Goal: Transaction & Acquisition: Purchase product/service

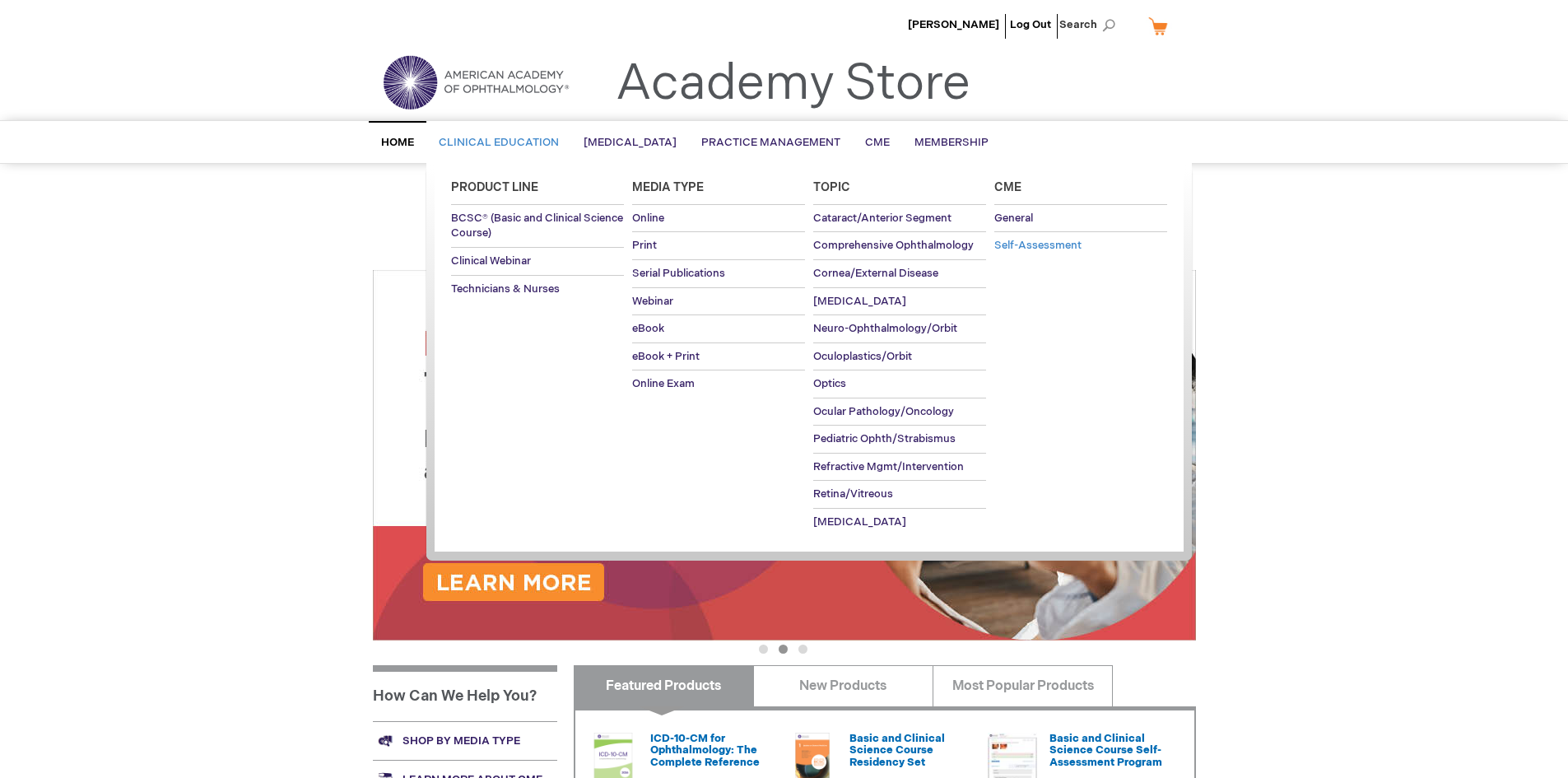
click at [1033, 241] on span "Self-Assessment" at bounding box center [1038, 245] width 88 height 13
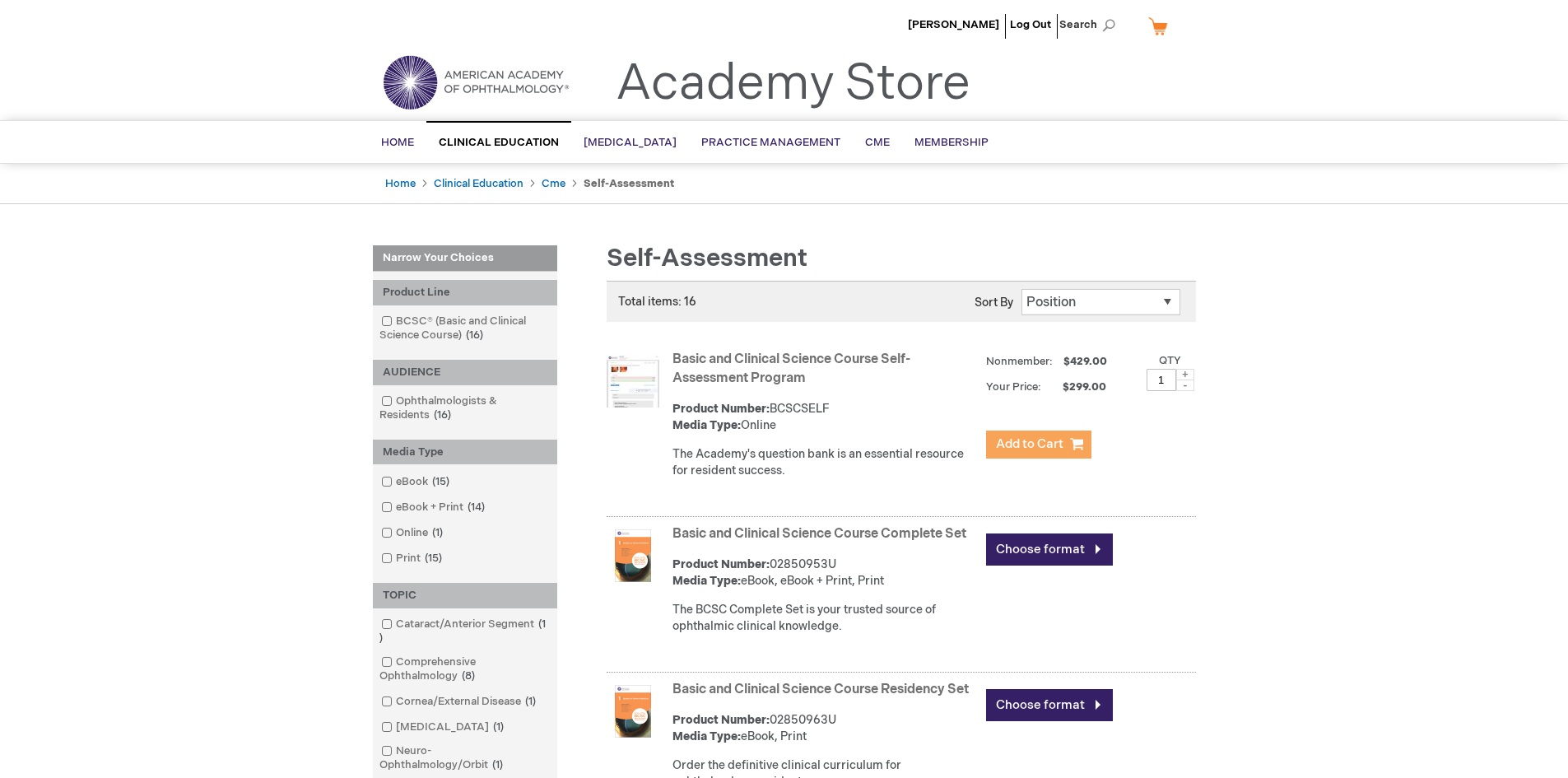
click at [1058, 448] on span "Add to Cart" at bounding box center [1030, 445] width 68 height 16
click at [1167, 30] on link "My Cart" at bounding box center [1164, 26] width 39 height 29
click at [1051, 441] on span "Add to Cart" at bounding box center [1030, 445] width 68 height 16
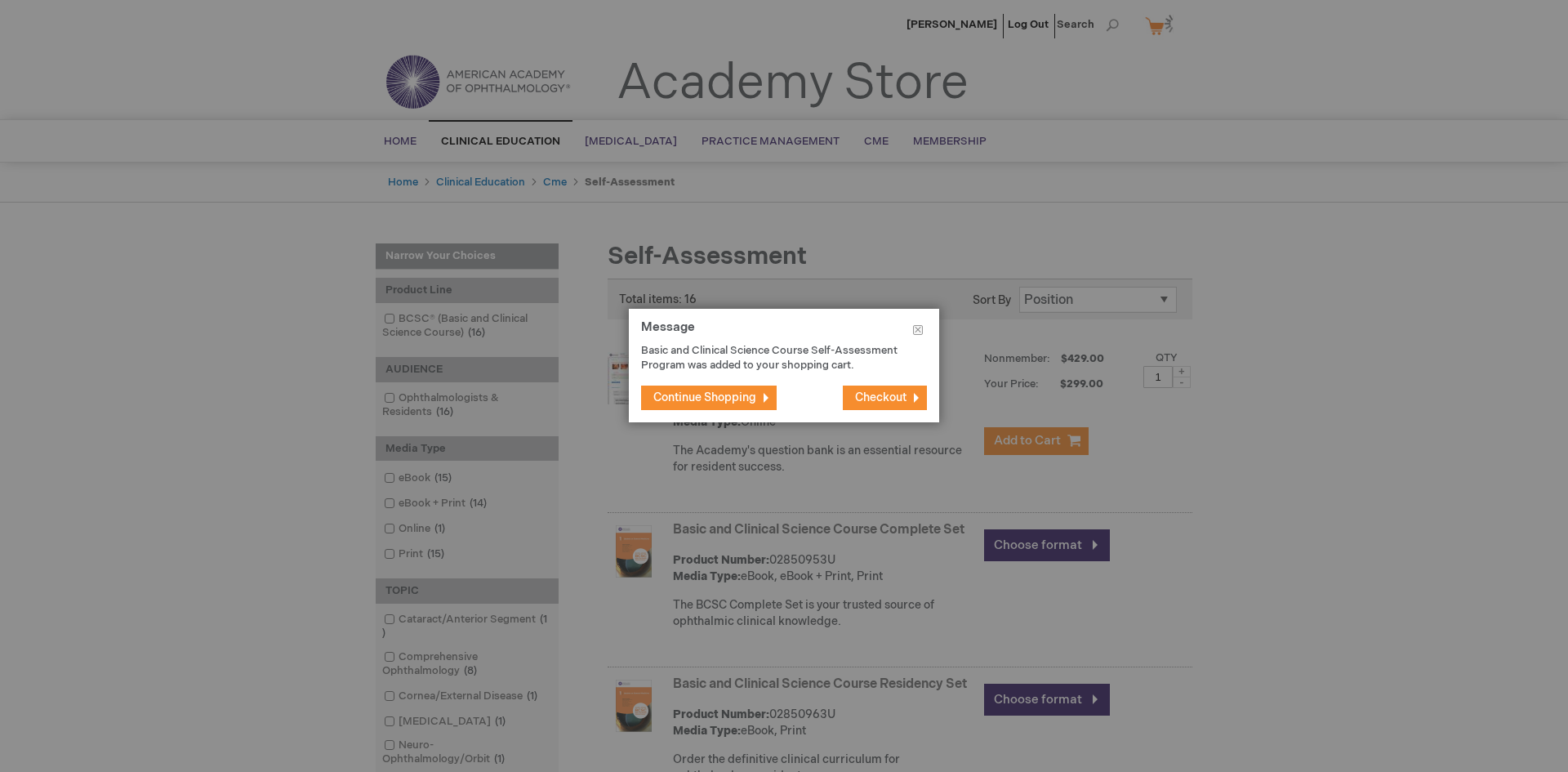
click at [876, 389] on button "Checkout" at bounding box center [884, 398] width 84 height 25
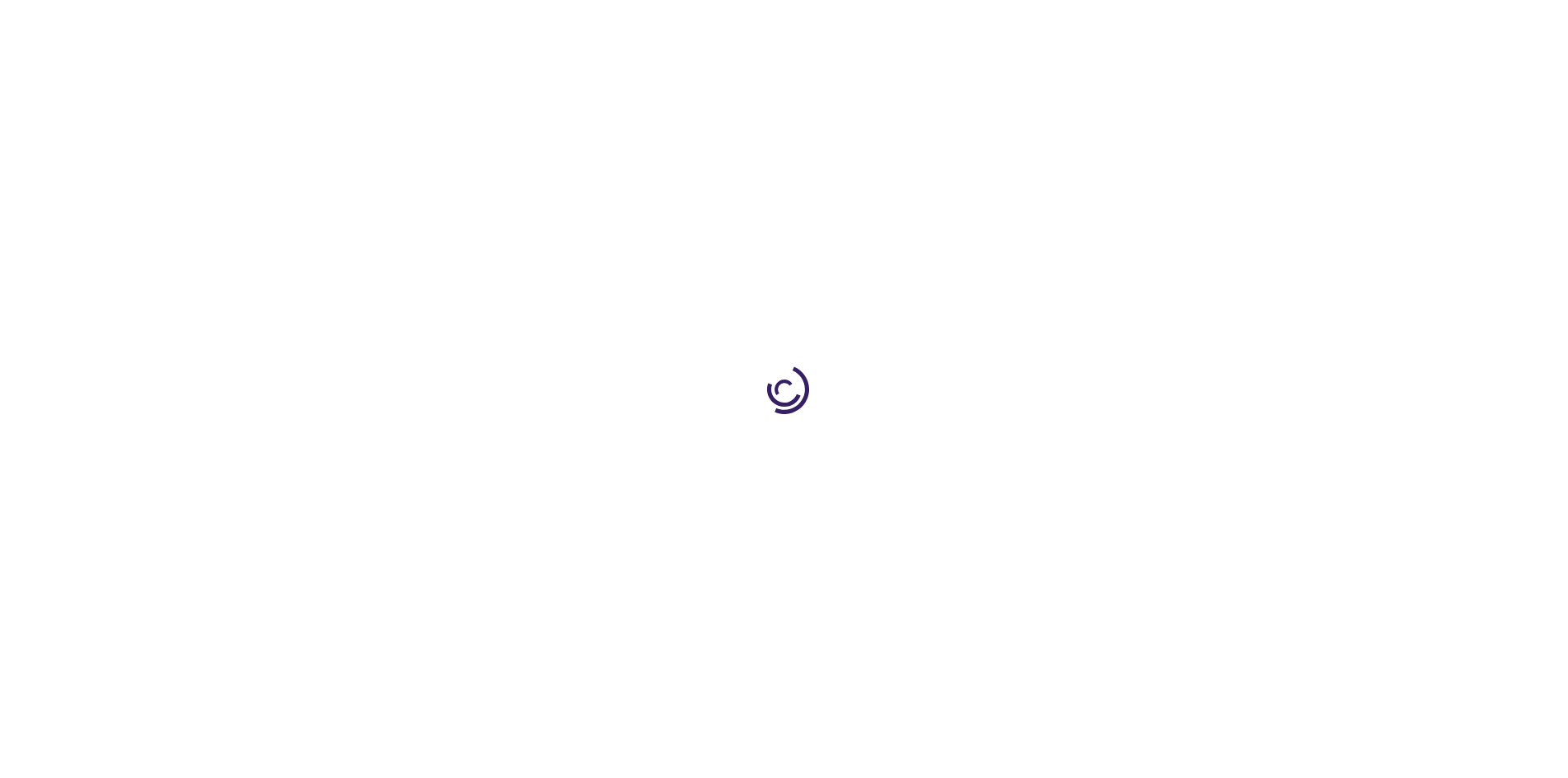
select select "US"
select select "57"
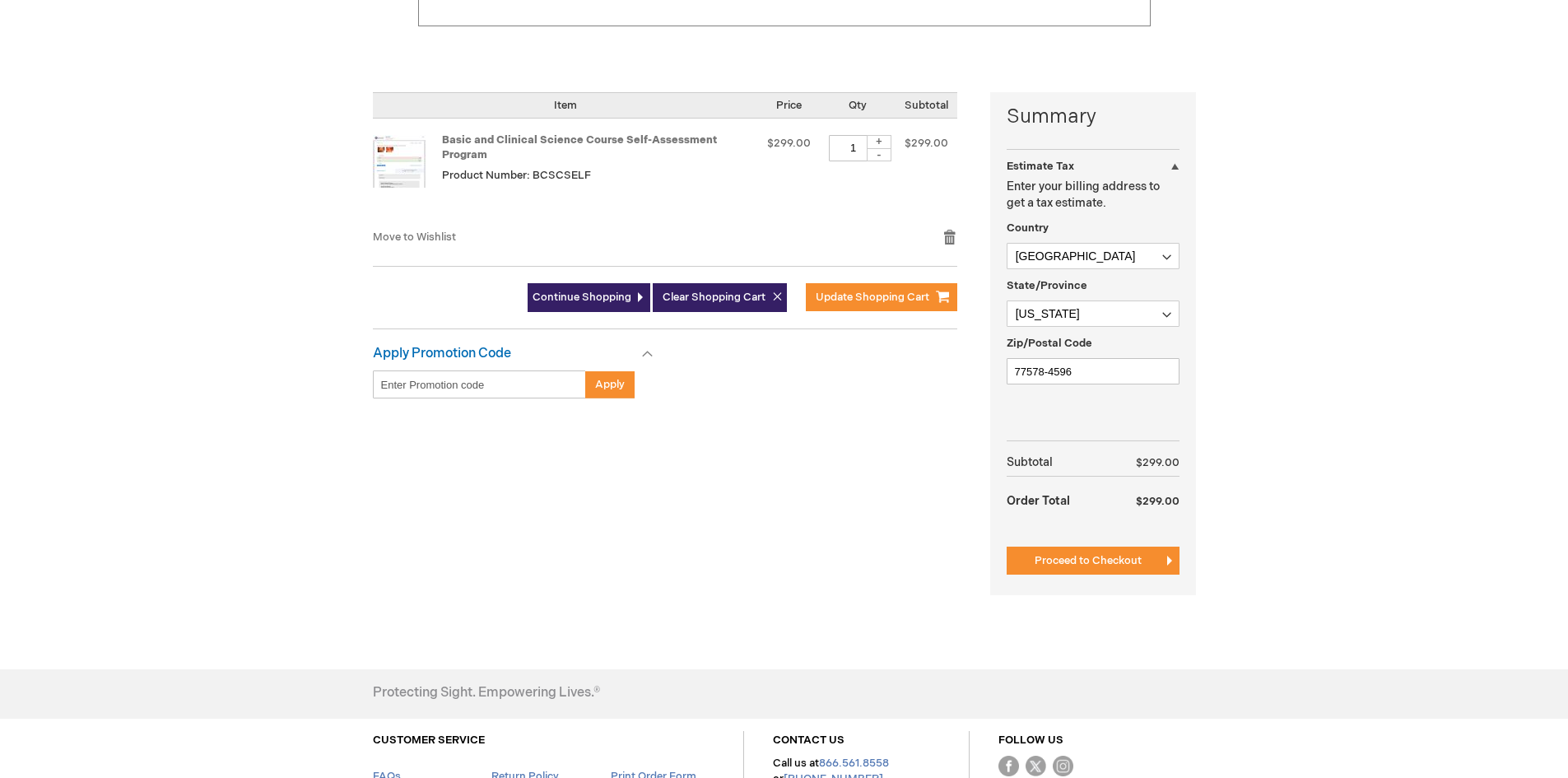
scroll to position [330, 0]
click at [1093, 555] on span "Proceed to Checkout" at bounding box center [1088, 560] width 107 height 13
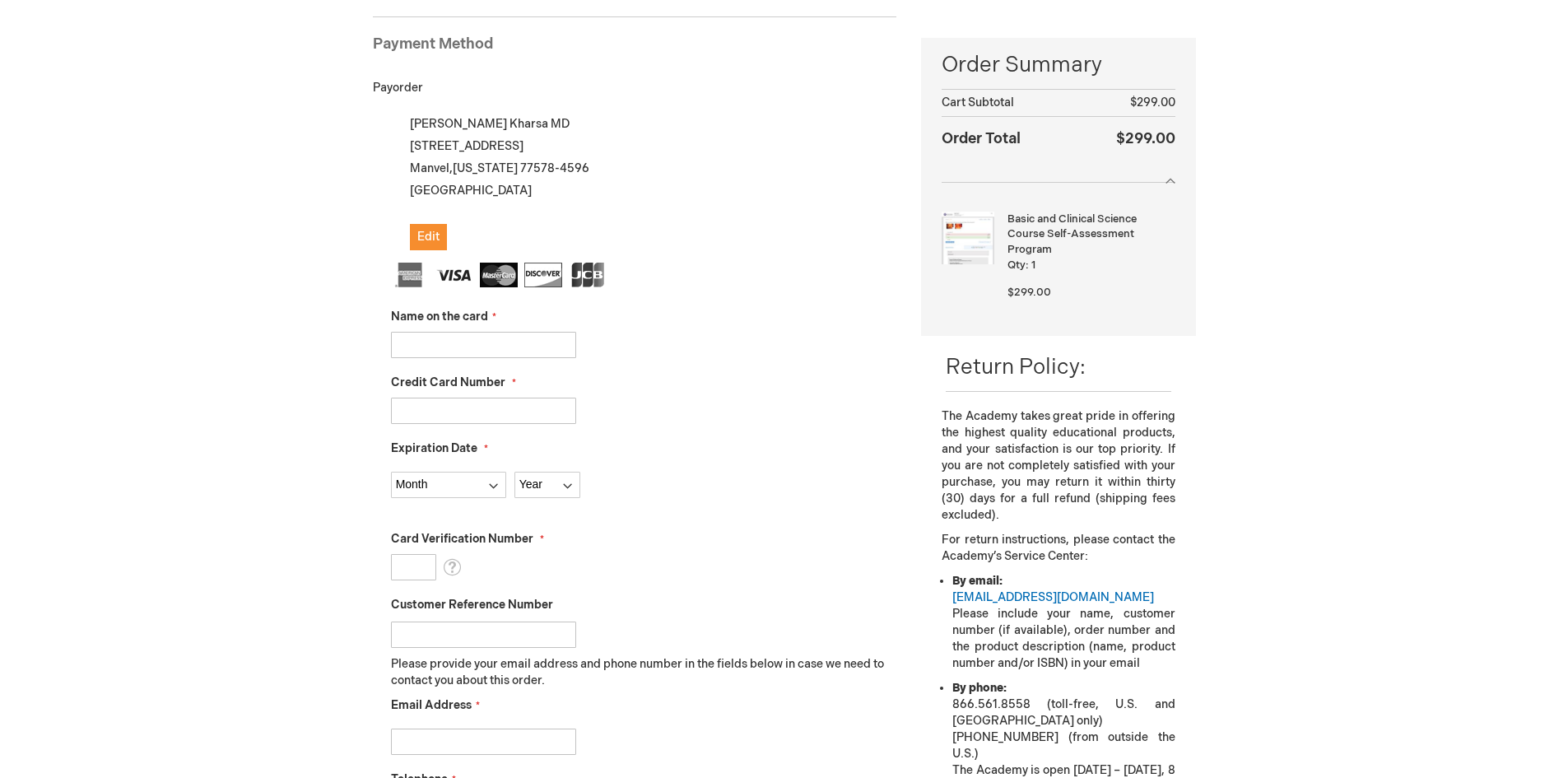
scroll to position [143, 0]
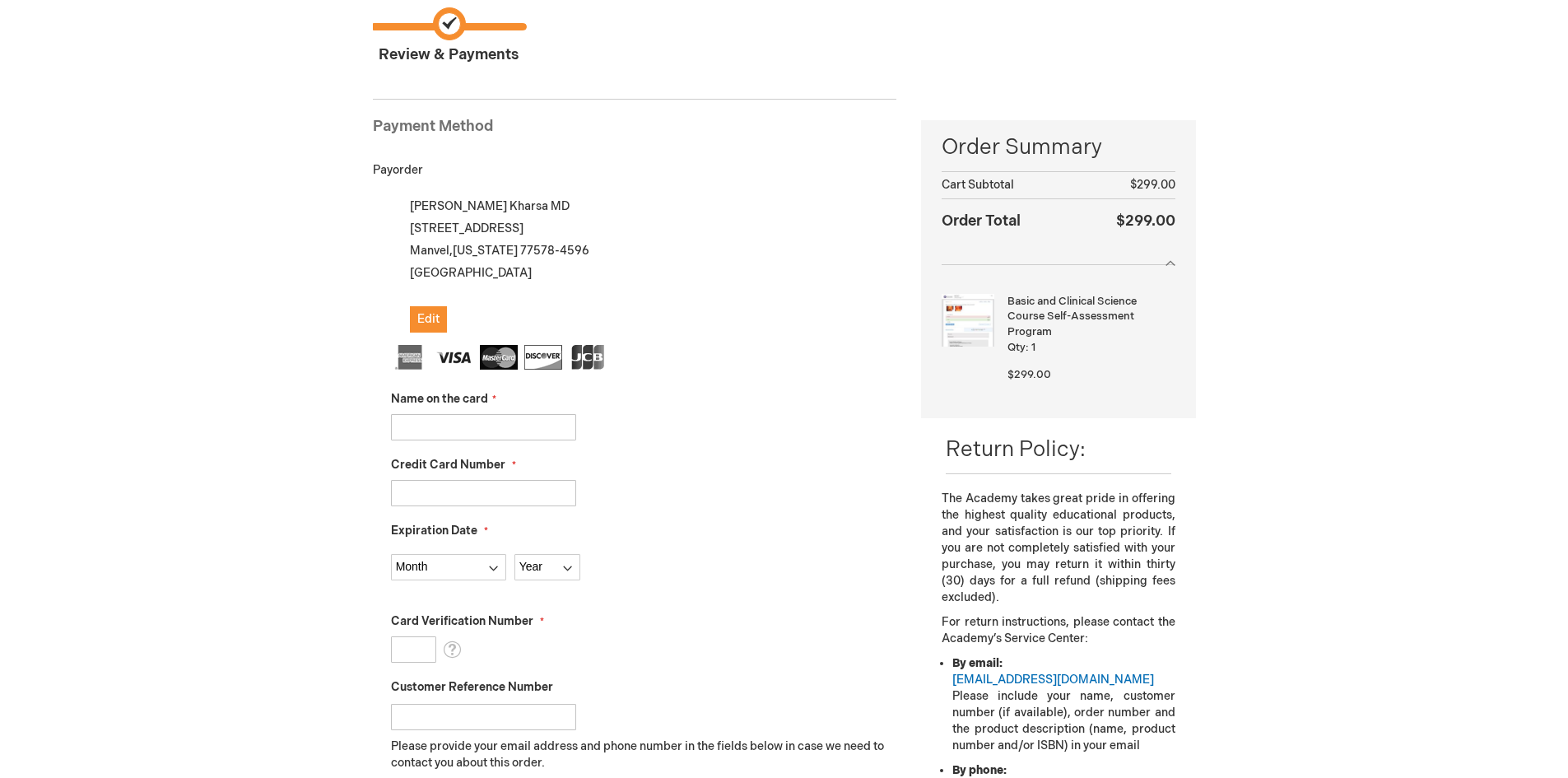
click at [469, 421] on input "Name on the card" at bounding box center [483, 428] width 185 height 27
type input "Christy Morrison"
type input "5567098003221775"
click at [437, 560] on select "Month 01 - January 02 - February 03 - March 04 - April 05 - May 06 - June 07 - …" at bounding box center [448, 568] width 115 height 27
select select "2"
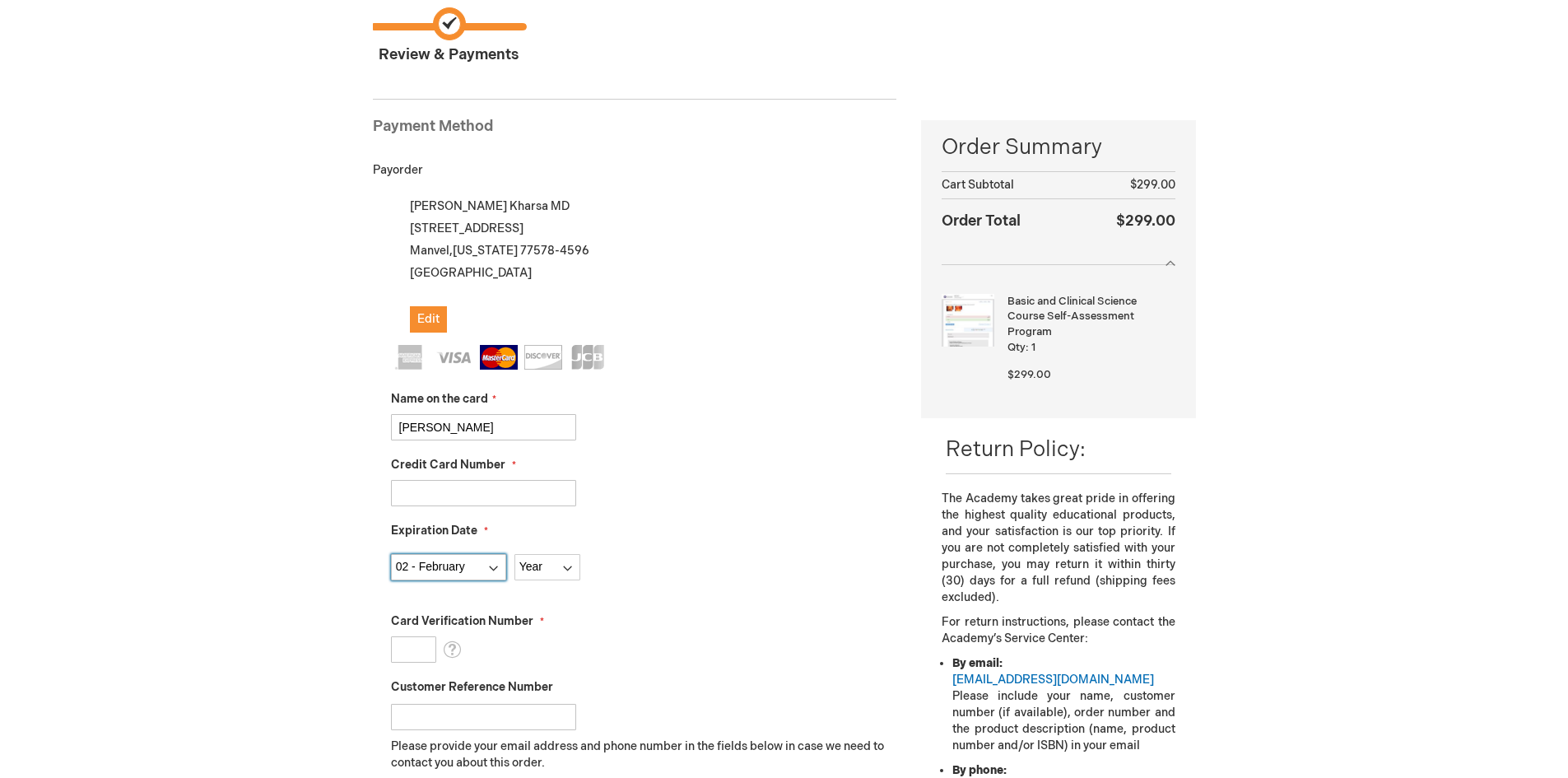
click at [391, 555] on select "Month 01 - January 02 - February 03 - March 04 - April 05 - May 06 - June 07 - …" at bounding box center [448, 568] width 115 height 27
click at [542, 563] on select "Year 2025 2026 2027 2028 2029 2030 2031 2032 2033 2034 2035" at bounding box center [547, 568] width 66 height 27
select select "2026"
click at [514, 555] on select "Year 2025 2026 2027 2028 2029 2030 2031 2032 2033 2034 2035" at bounding box center [547, 568] width 66 height 27
type input "059"
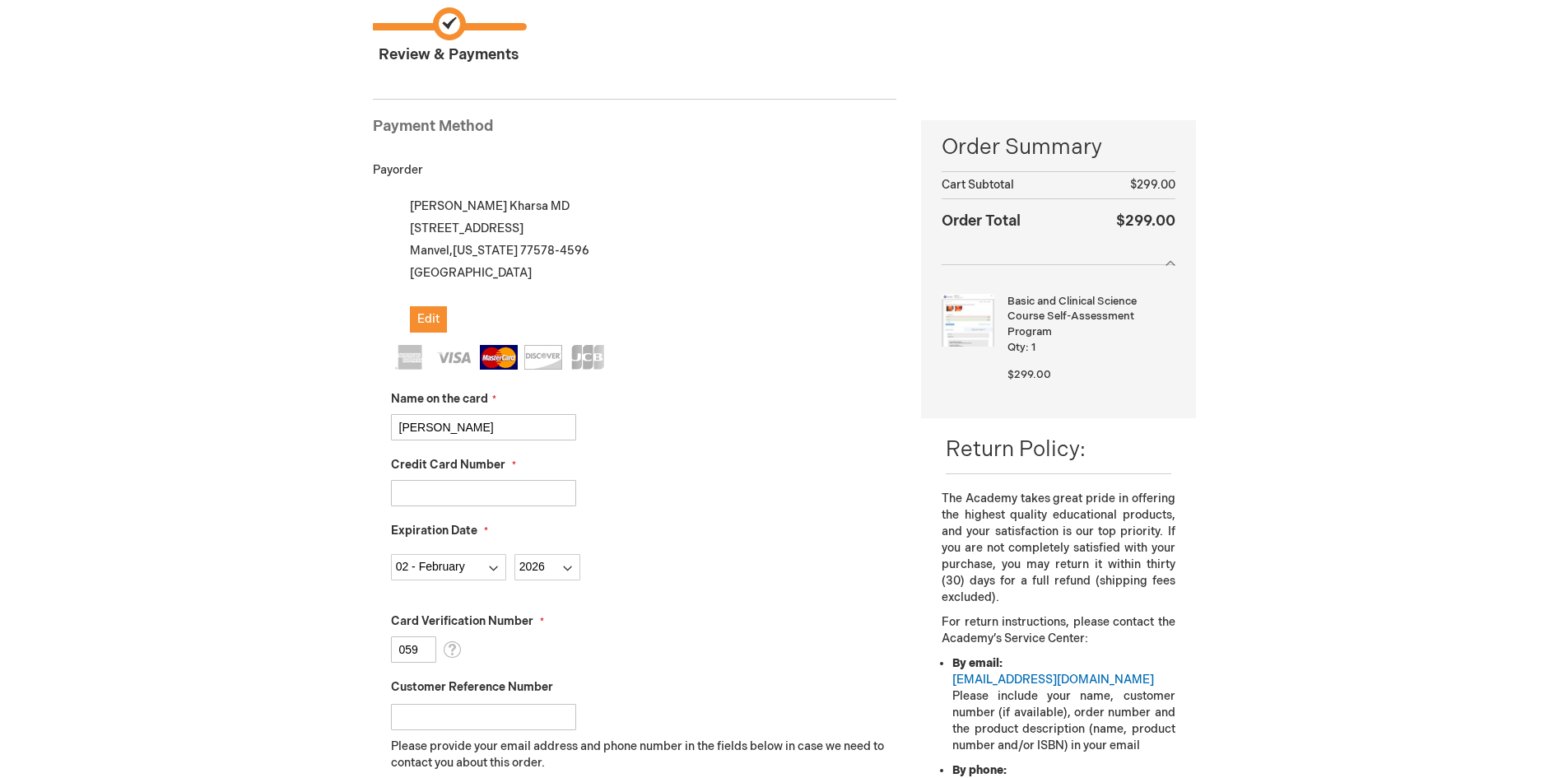
click at [733, 576] on div "Month 01 - January 02 - February 03 - March 04 - April 05 - May 06 - June 07 - …" at bounding box center [644, 563] width 506 height 35
click at [433, 713] on input "Customer Reference Number" at bounding box center [483, 717] width 185 height 27
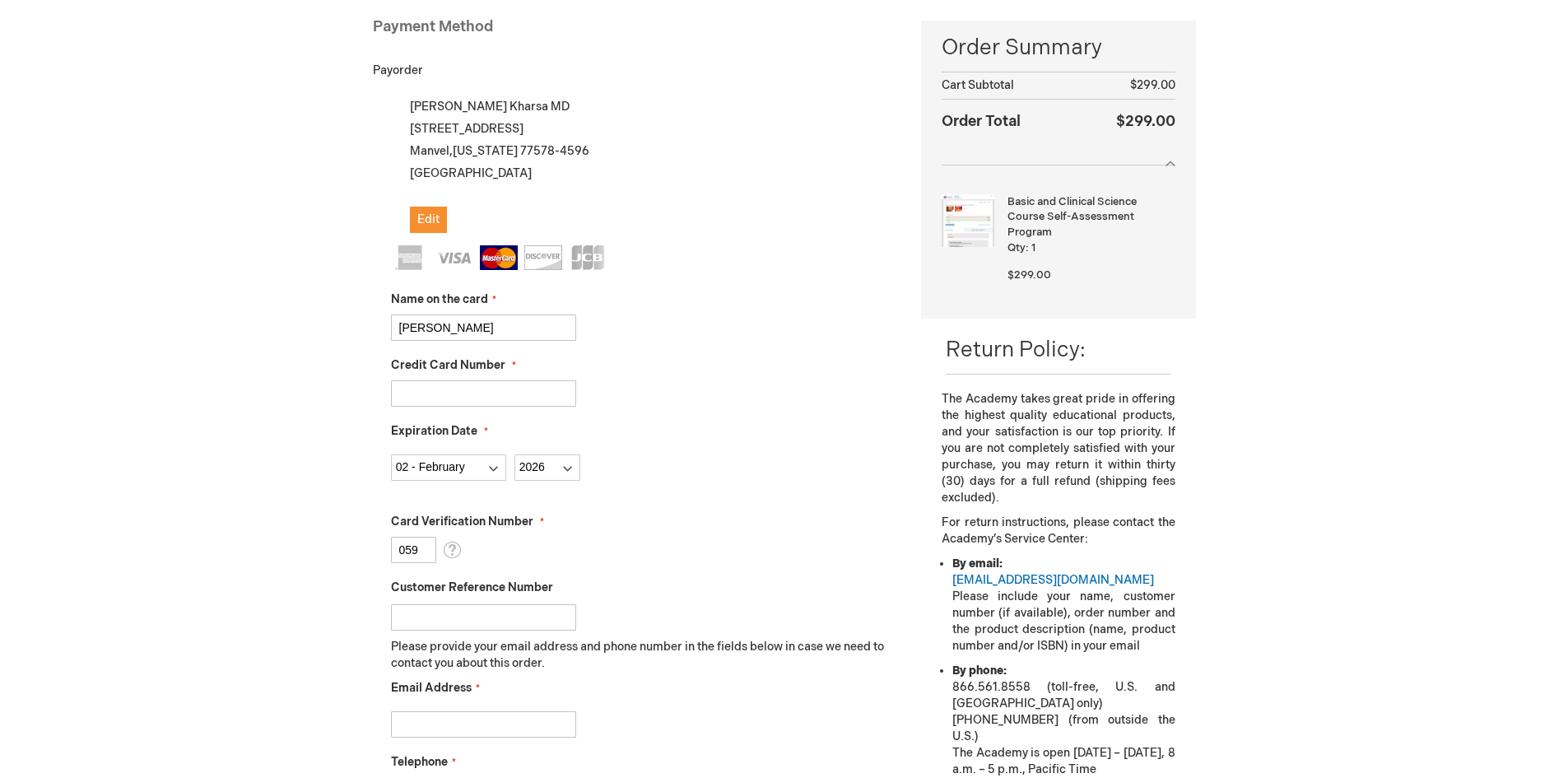
scroll to position [473, 0]
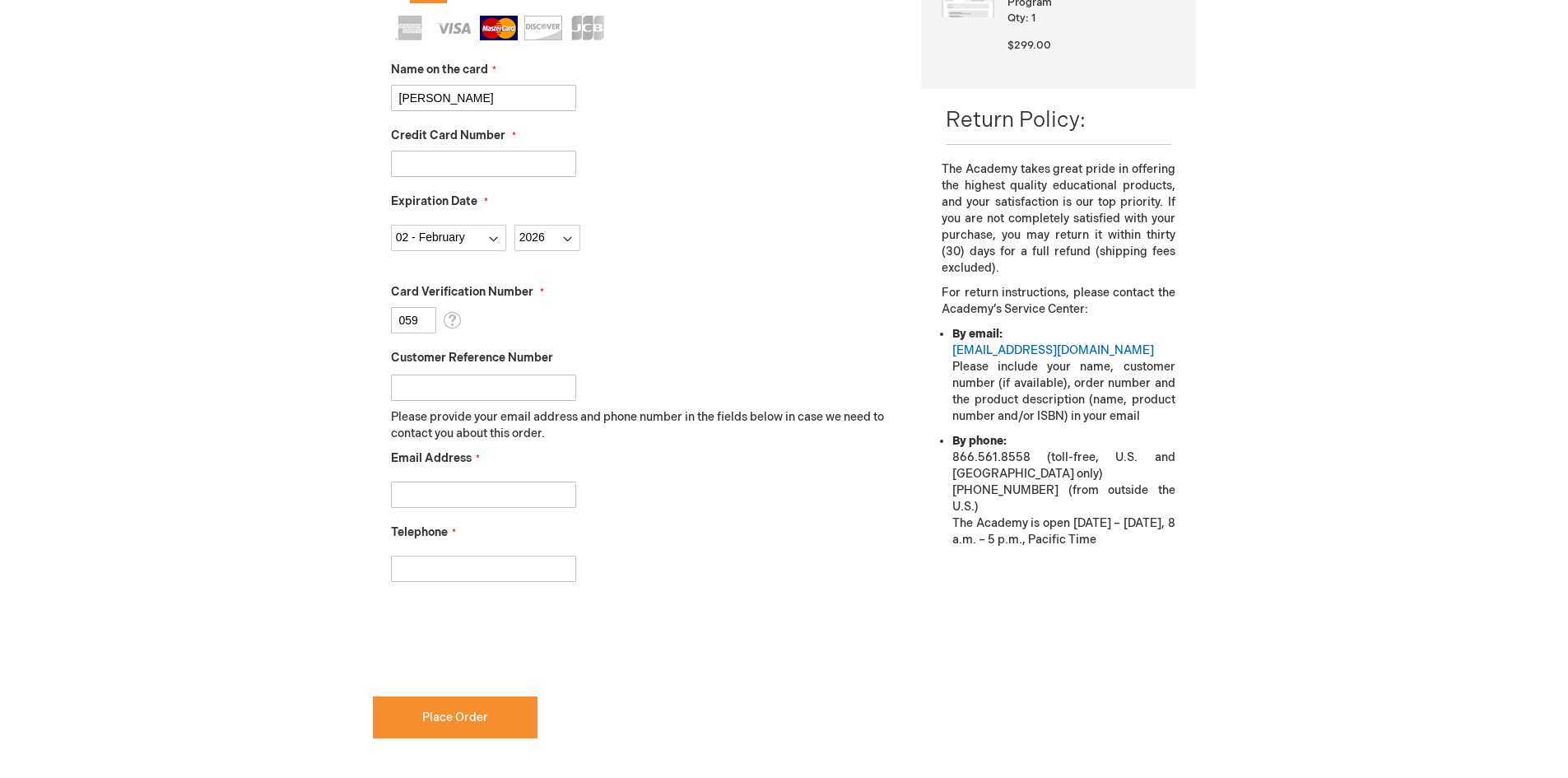
click at [529, 502] on input "Email Address" at bounding box center [483, 495] width 185 height 27
type input "ahmed.kharsa@gmail.com"
type input "2819675622"
checkbox input "true"
click at [455, 715] on span "Place Order" at bounding box center [455, 718] width 66 height 14
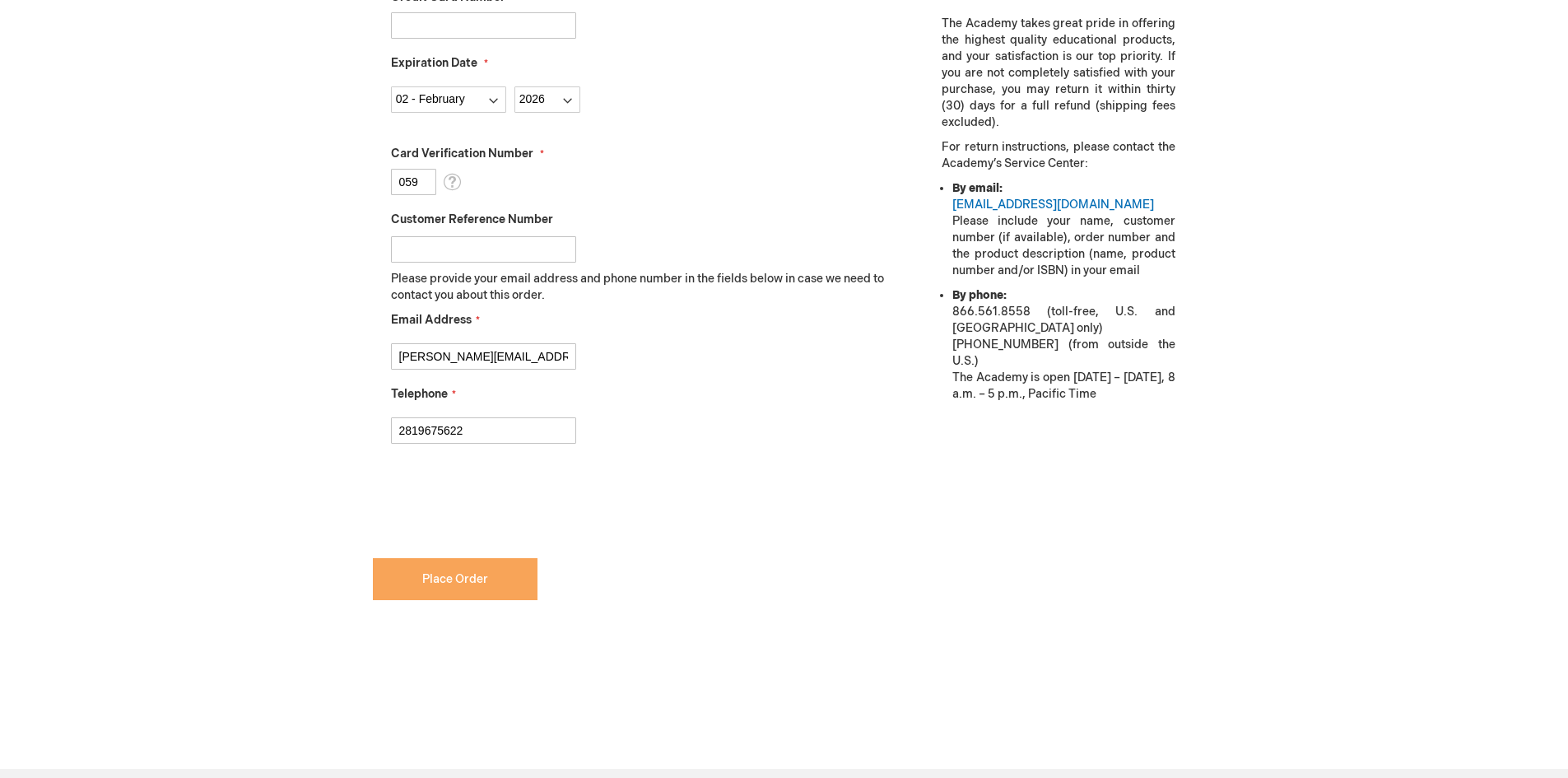
scroll to position [616, 0]
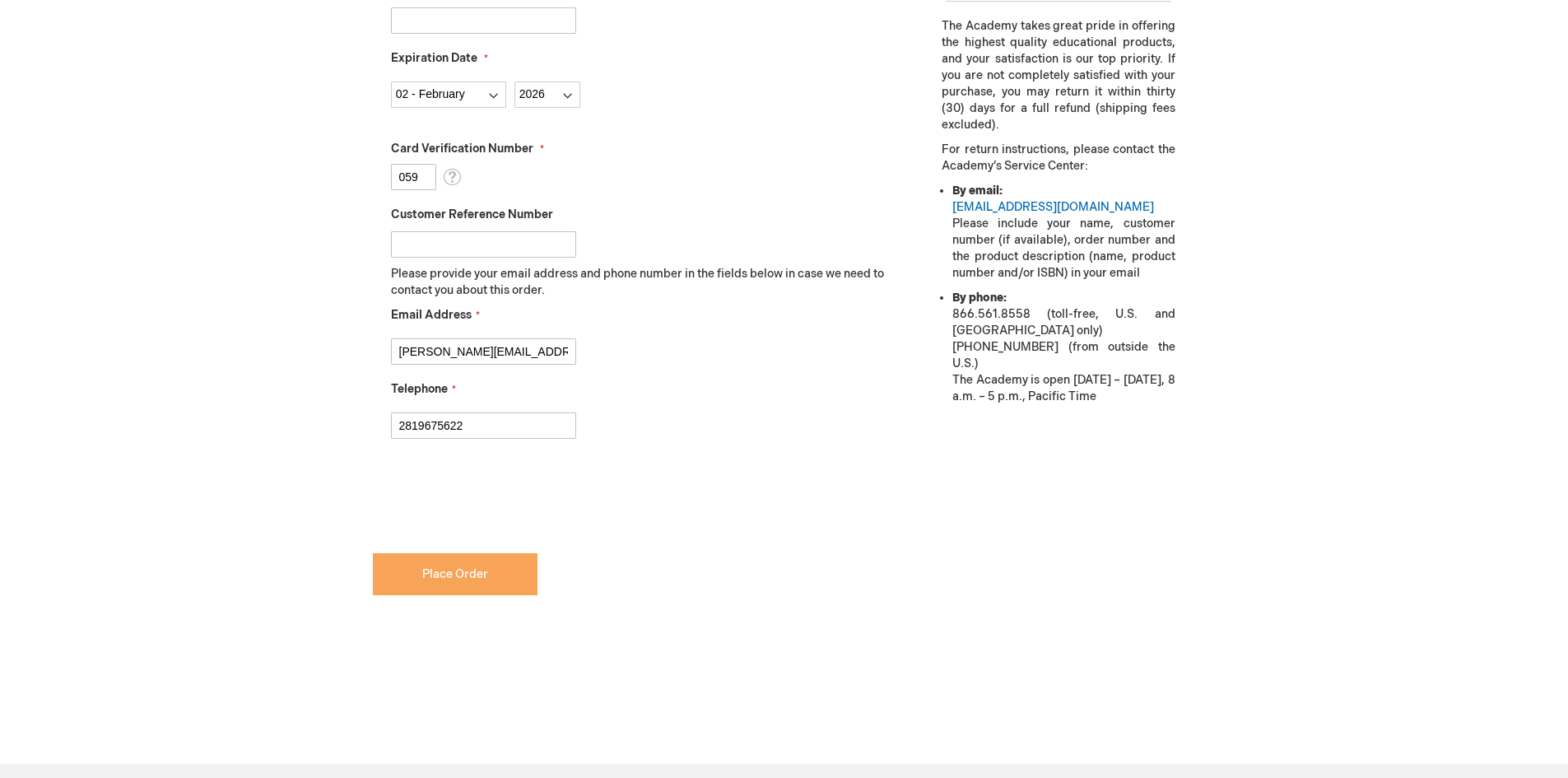
click at [446, 575] on span "Place Order" at bounding box center [455, 574] width 66 height 14
